Goal: Information Seeking & Learning: Learn about a topic

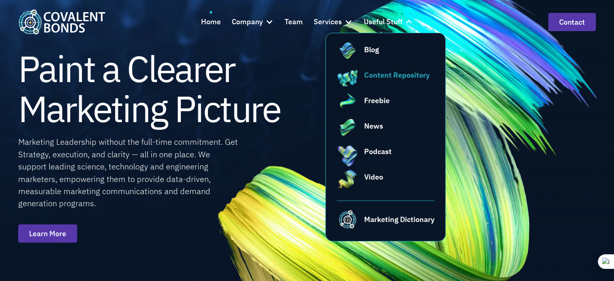
click at [402, 72] on div "Content Repository" at bounding box center [396, 74] width 65 height 11
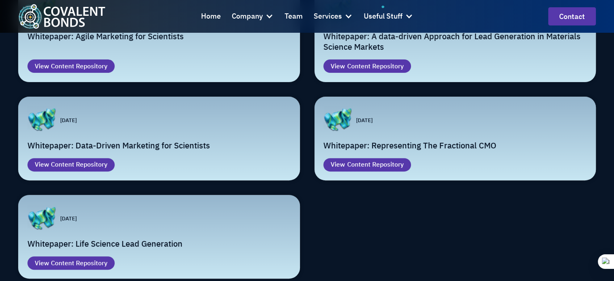
scroll to position [364, 0]
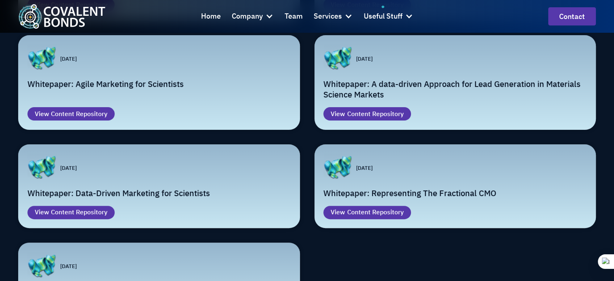
type input "whitepaper"
click at [135, 97] on div "Email Form" at bounding box center [159, 82] width 282 height 95
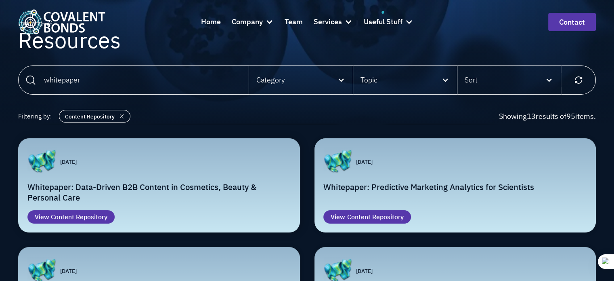
scroll to position [81, 0]
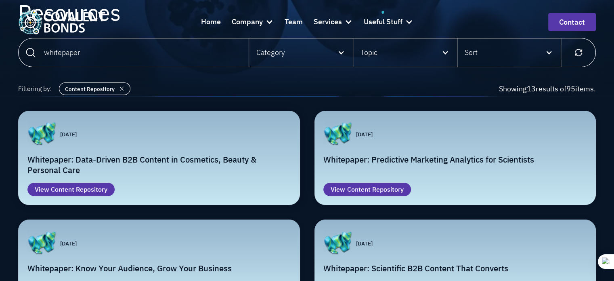
click at [131, 177] on div "Email Form" at bounding box center [159, 158] width 282 height 95
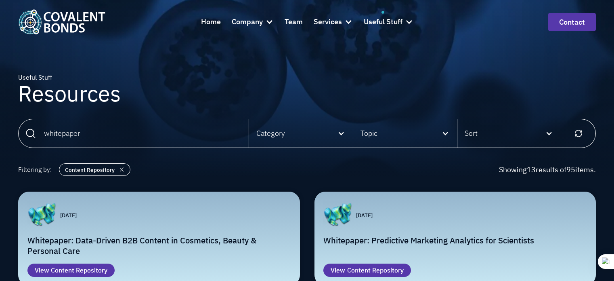
scroll to position [80, 0]
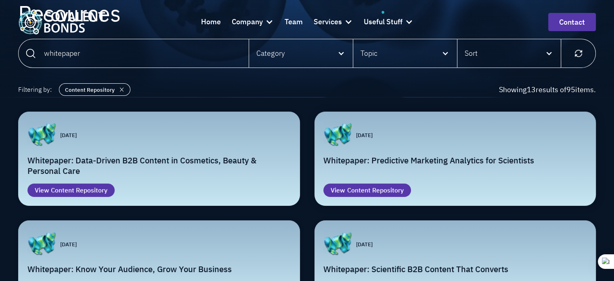
drag, startPoint x: 0, startPoint y: 0, endPoint x: 443, endPoint y: 156, distance: 469.4
click at [443, 156] on h2 "Whitepaper: Predictive Marketing Analytics for Scientists" at bounding box center [456, 160] width 264 height 11
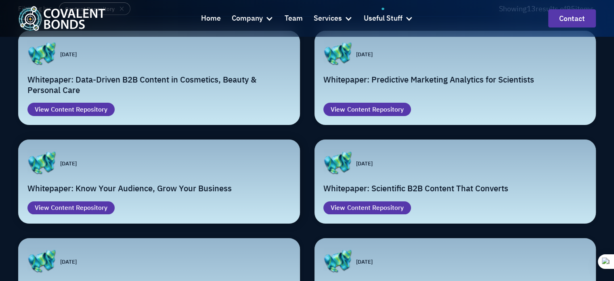
scroll to position [161, 0]
drag, startPoint x: 151, startPoint y: 183, endPoint x: 173, endPoint y: 190, distance: 23.4
click at [151, 183] on h2 "Whitepaper: Know Your Audience, Grow Your Business" at bounding box center [159, 188] width 264 height 11
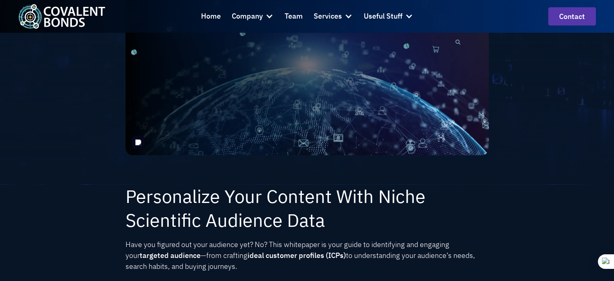
scroll to position [202, 0]
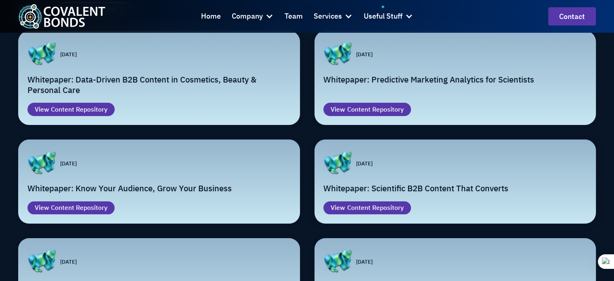
click at [392, 187] on h2 "Whitepaper: Scientific B2B Content That Converts" at bounding box center [456, 188] width 264 height 11
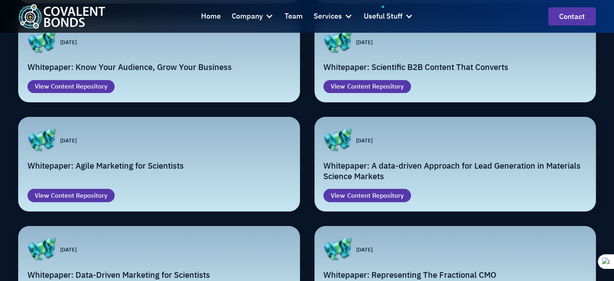
scroll to position [322, 0]
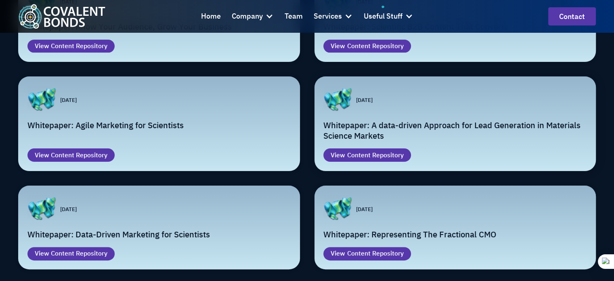
click at [480, 128] on h2 "Whitepaper: A data-driven Approach for Lead Generation in Materials Science Mar…" at bounding box center [456, 130] width 264 height 21
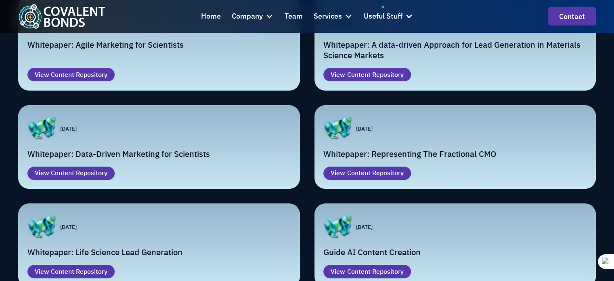
scroll to position [362, 0]
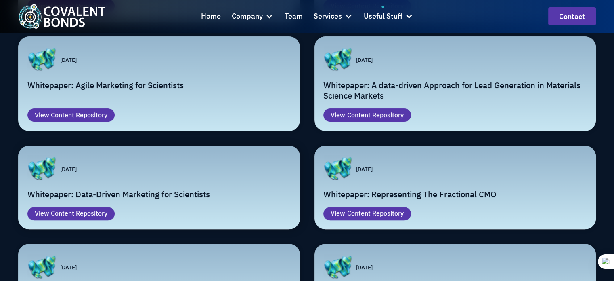
click at [177, 193] on h2 "Whitepaper: Data-Driven Marketing for Scientists" at bounding box center [159, 194] width 264 height 11
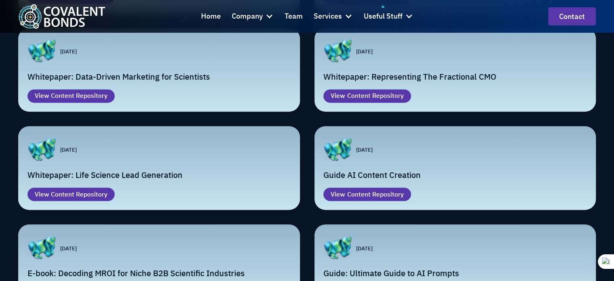
scroll to position [494, 0]
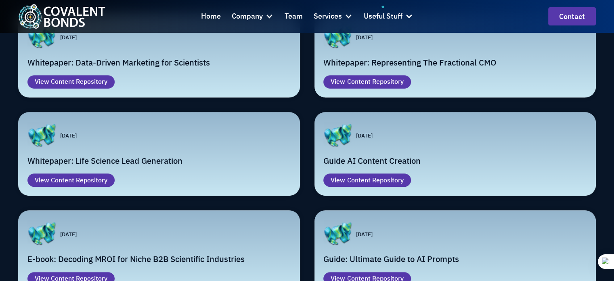
drag, startPoint x: 71, startPoint y: 158, endPoint x: 154, endPoint y: 98, distance: 101.8
click at [71, 158] on h2 "Whitepaper: Life Science Lead Generation" at bounding box center [159, 161] width 264 height 11
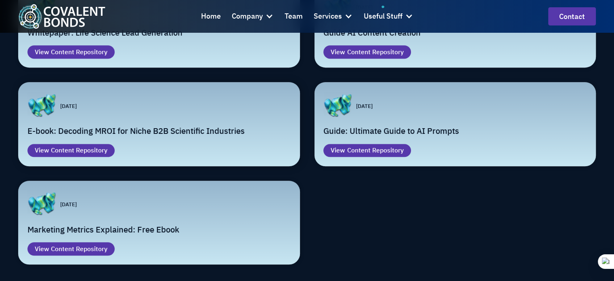
scroll to position [636, 0]
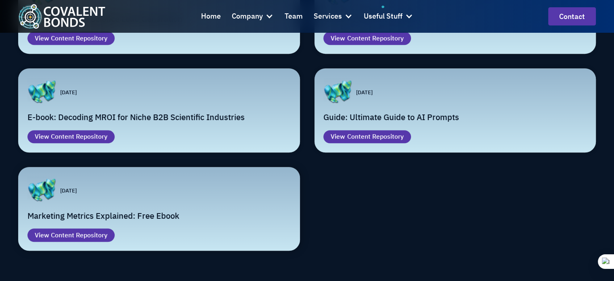
click at [152, 215] on h2 "Marketing Metrics Explained: Free Ebook" at bounding box center [159, 215] width 264 height 11
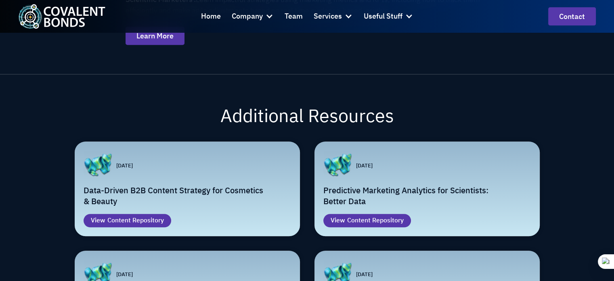
scroll to position [444, 0]
